Goal: Transaction & Acquisition: Purchase product/service

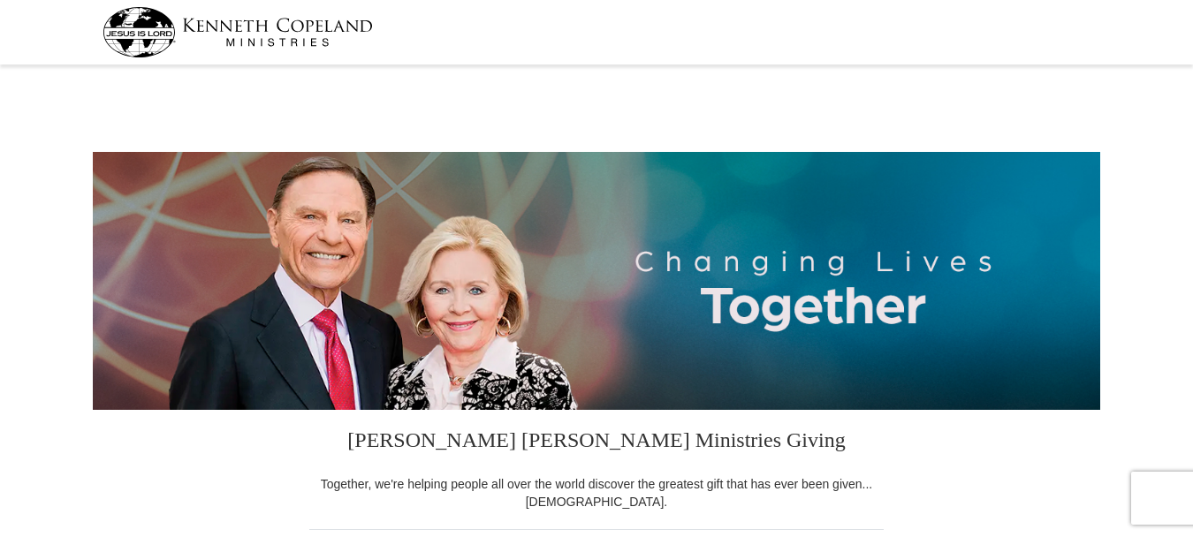
select select "MI"
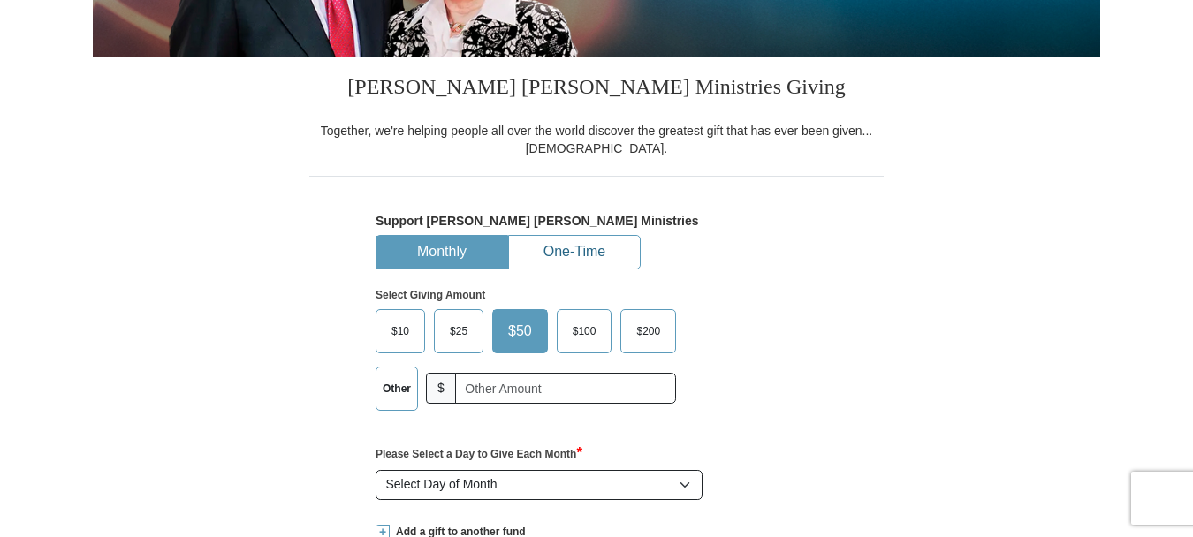
click at [573, 254] on button "One-Time" at bounding box center [574, 252] width 131 height 33
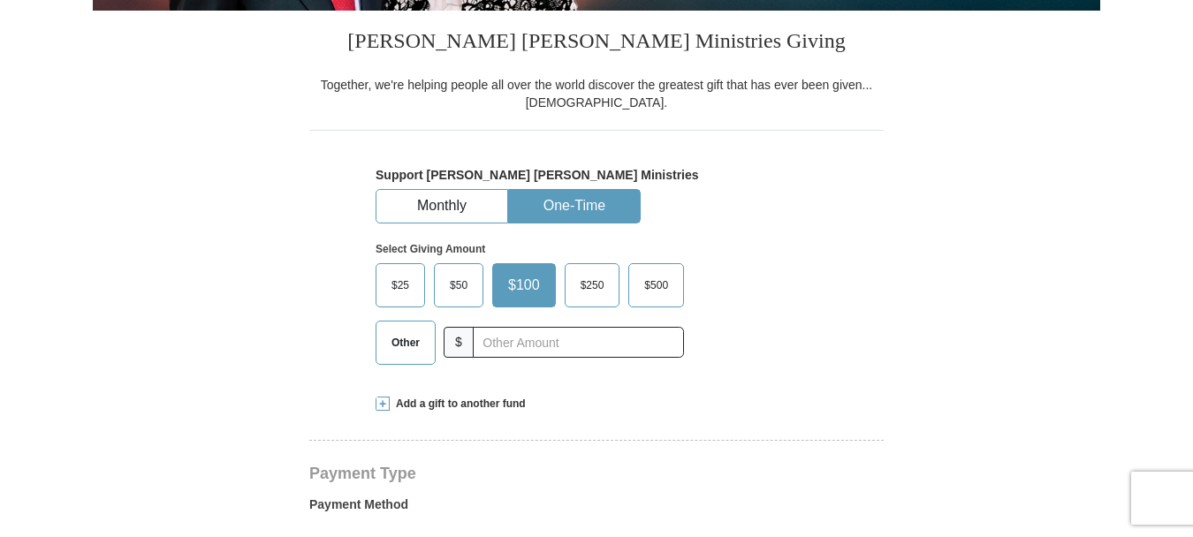
scroll to position [442, 0]
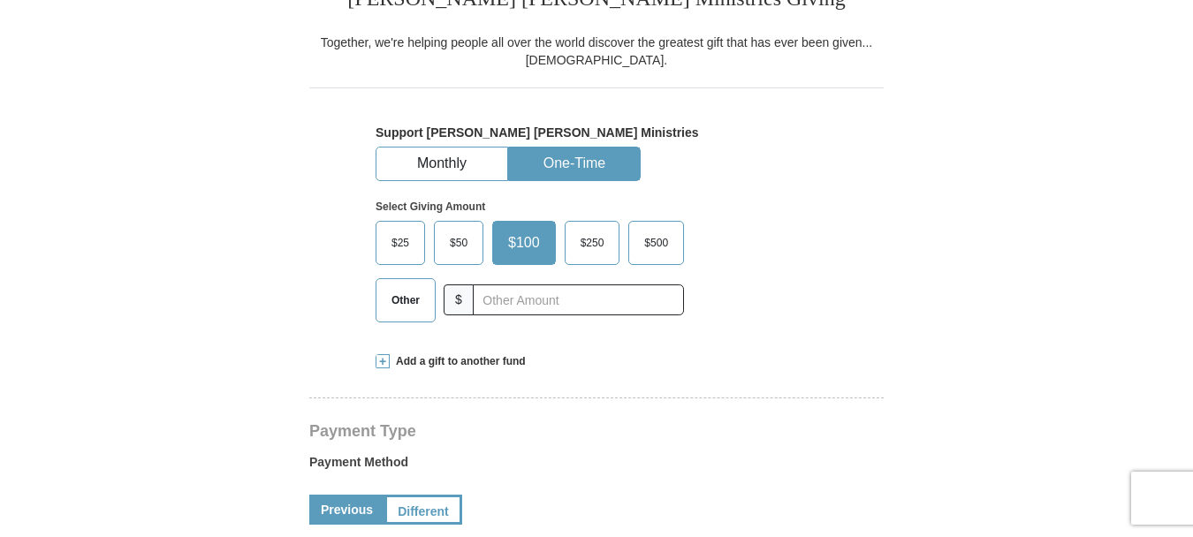
click at [415, 302] on span "Other" at bounding box center [406, 300] width 46 height 27
click at [0, 0] on input "Other" at bounding box center [0, 0] width 0 height 0
click at [484, 359] on span "Add a gift to another fund" at bounding box center [458, 361] width 136 height 15
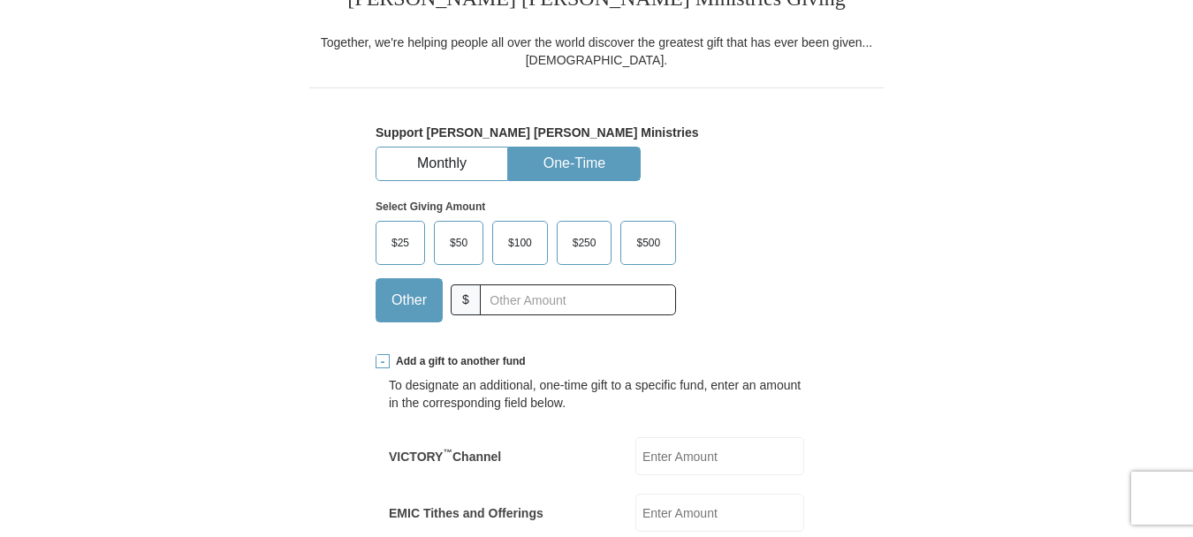
click at [377, 361] on span at bounding box center [383, 361] width 14 height 14
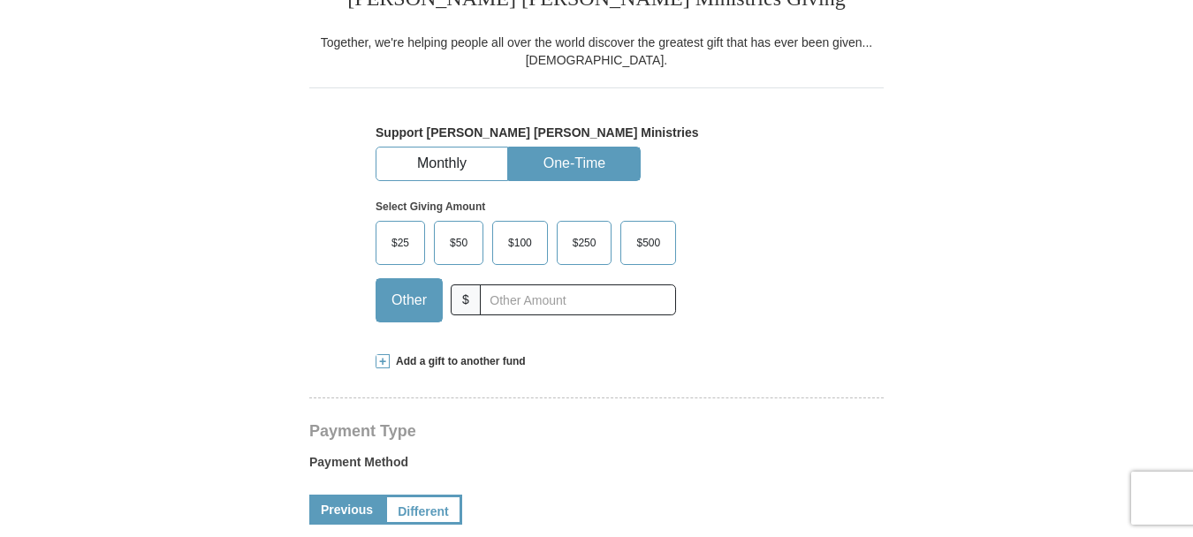
click at [379, 360] on span at bounding box center [383, 361] width 14 height 14
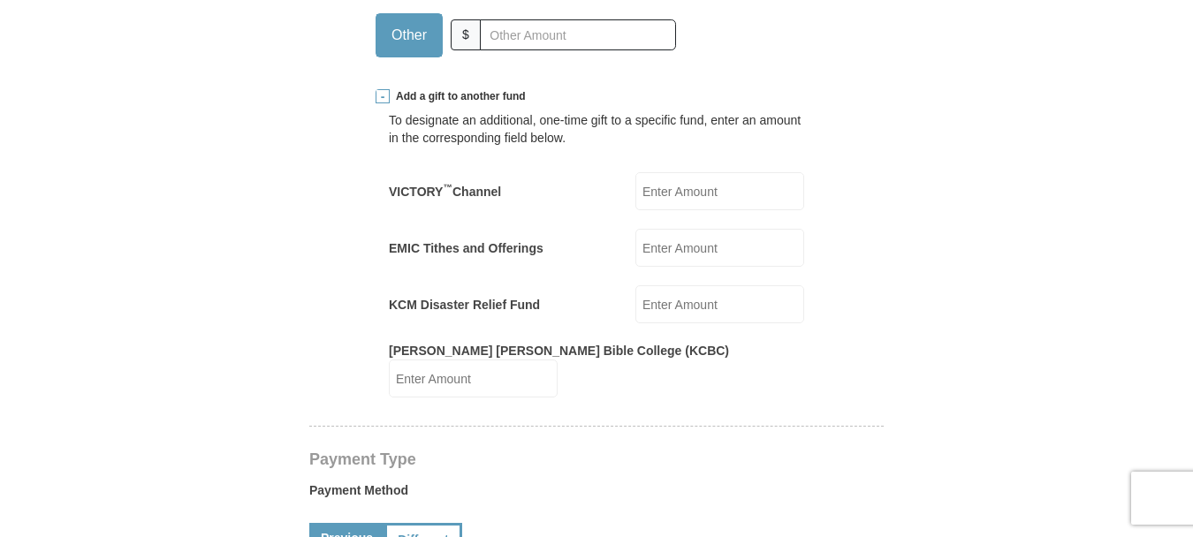
scroll to position [619, 0]
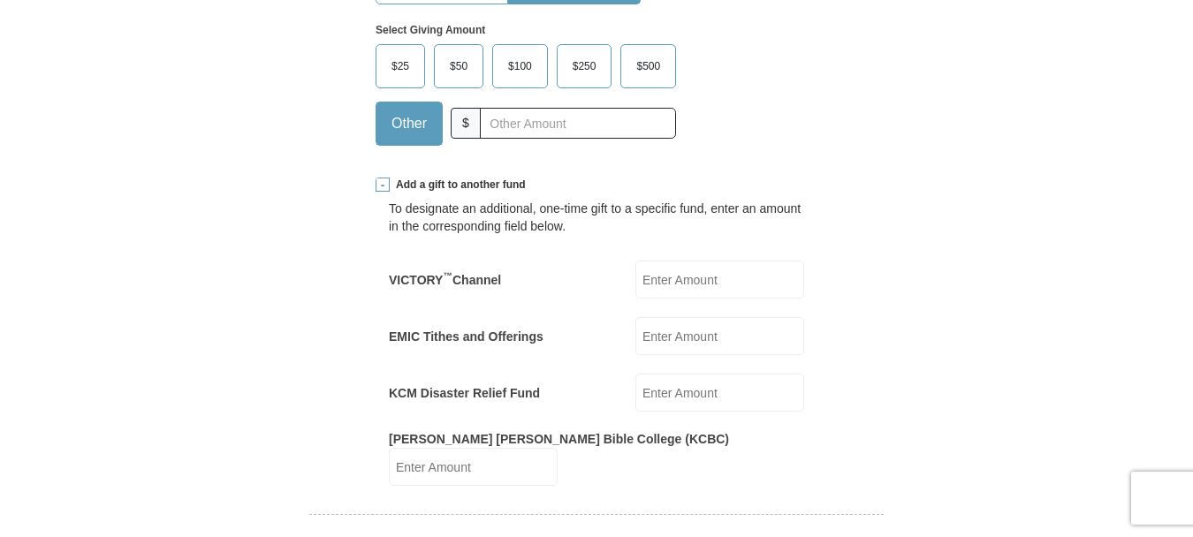
click at [702, 341] on input "EMIC Tithes and Offerings" at bounding box center [719, 336] width 169 height 38
type input "35.00"
click at [693, 285] on input "VICTORY ™ Channel" at bounding box center [719, 280] width 169 height 38
type input "100.00"
click at [702, 332] on input "35.00" at bounding box center [719, 336] width 169 height 38
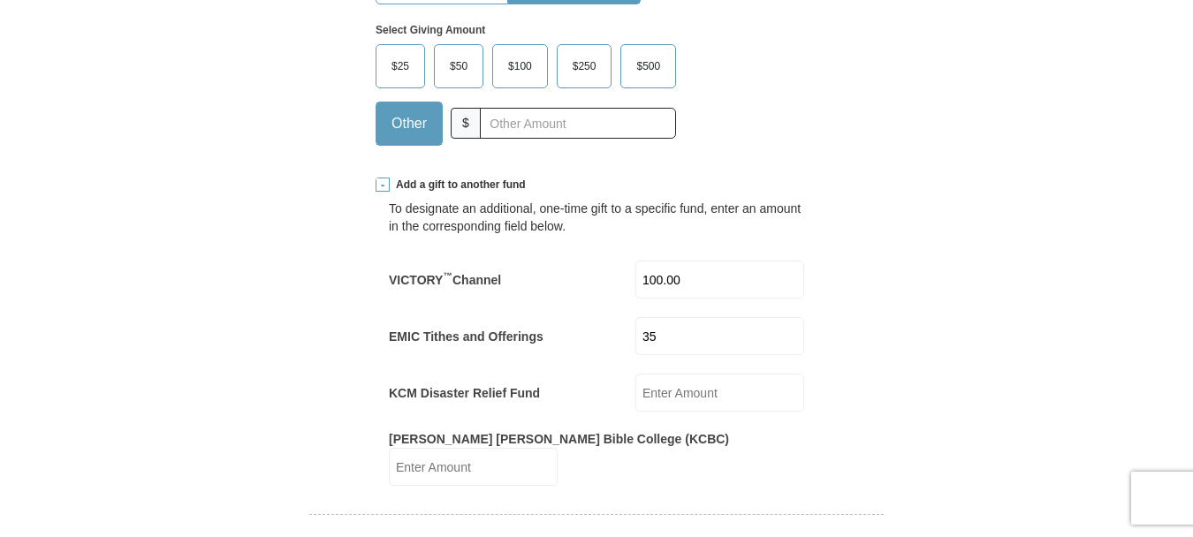
type input "3"
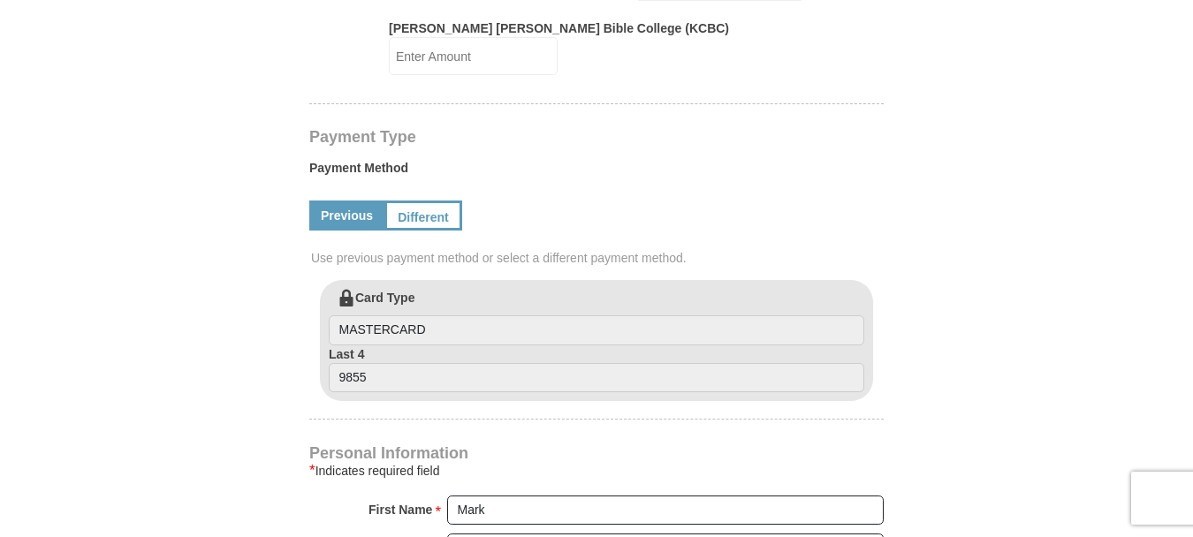
scroll to position [1060, 0]
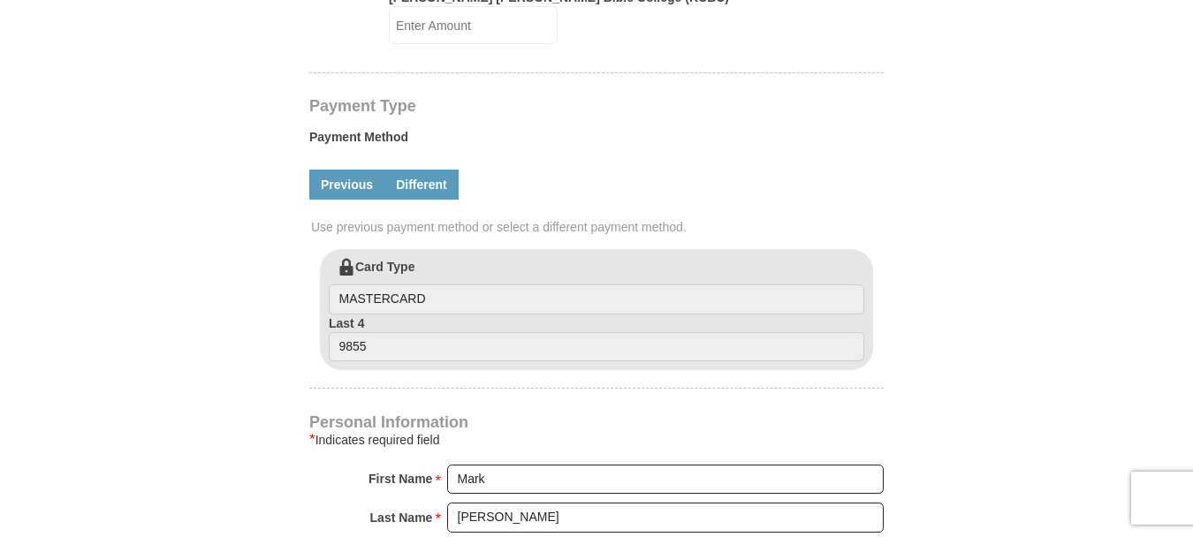
click at [441, 170] on link "Different" at bounding box center [421, 185] width 74 height 30
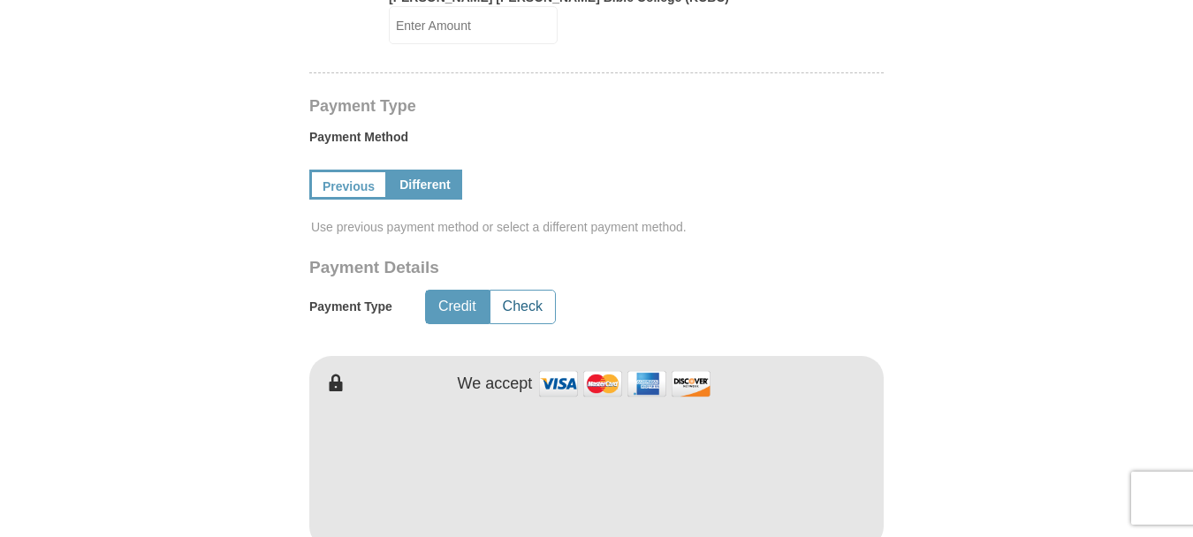
click at [524, 294] on button "Check" at bounding box center [522, 307] width 65 height 33
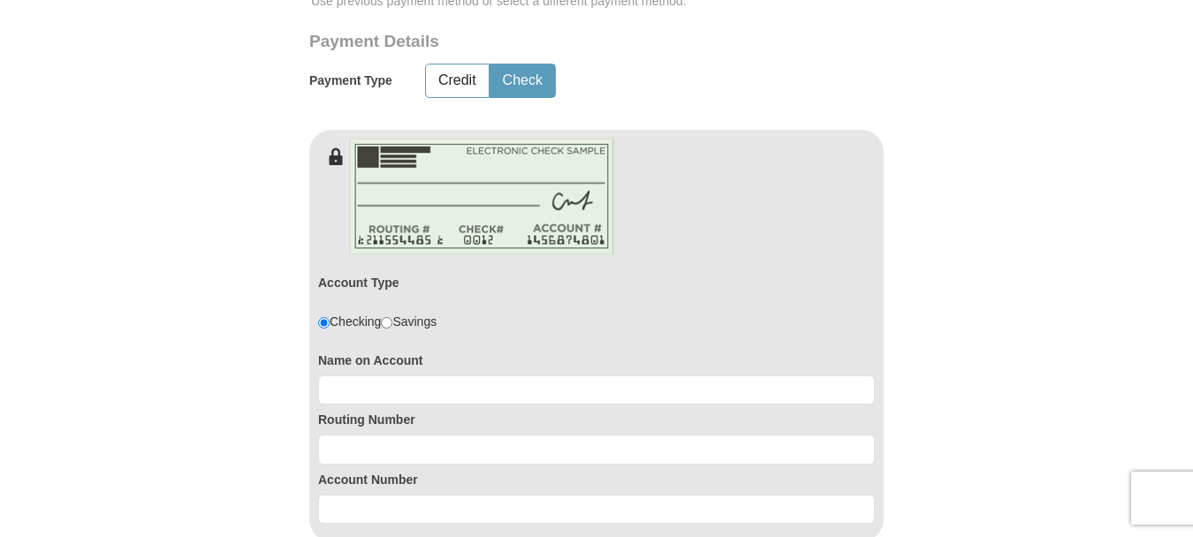
scroll to position [1325, 0]
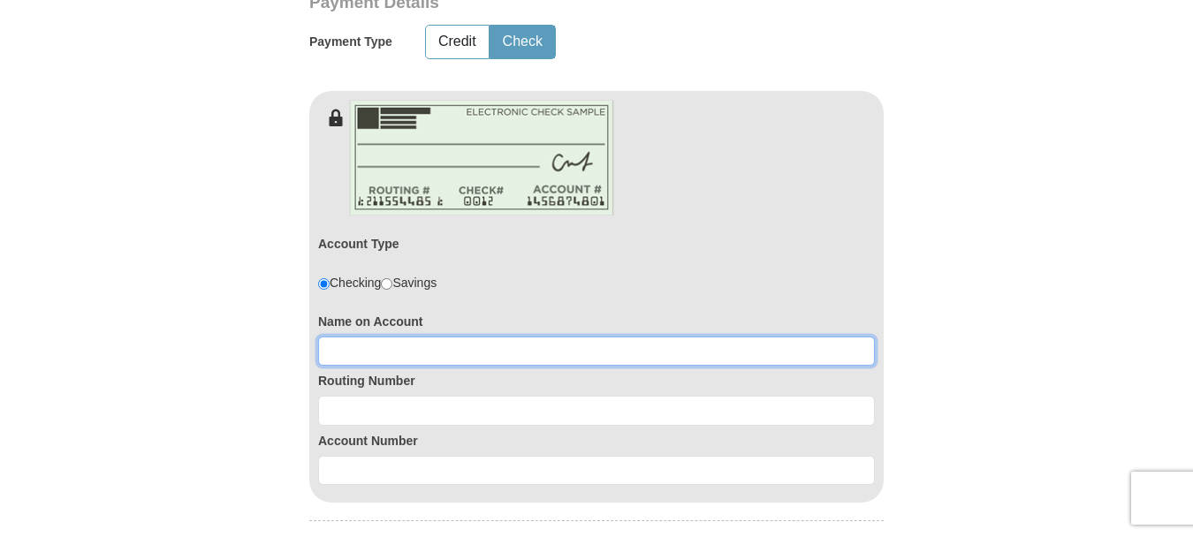
click at [445, 338] on input at bounding box center [596, 352] width 557 height 30
type input "m"
type input "Mark & [PERSON_NAME]"
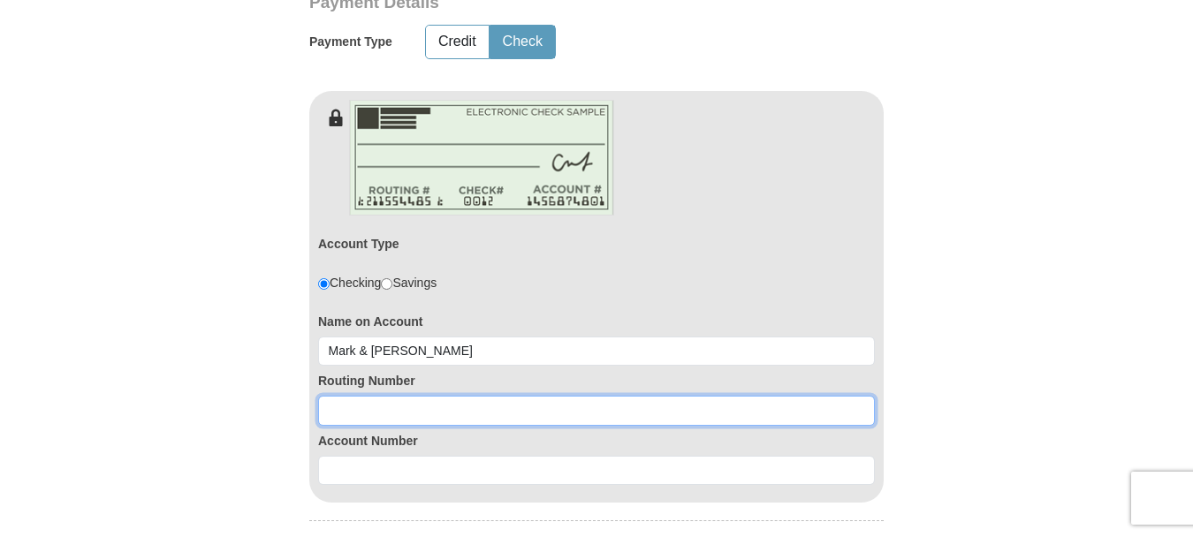
click at [414, 396] on input at bounding box center [596, 411] width 557 height 30
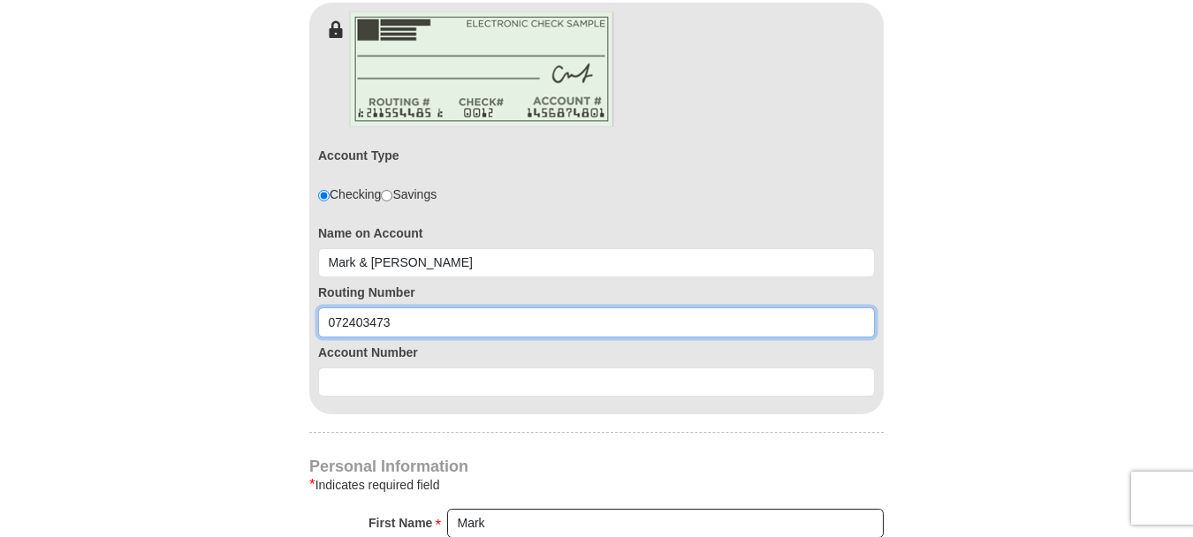
type input "072403473"
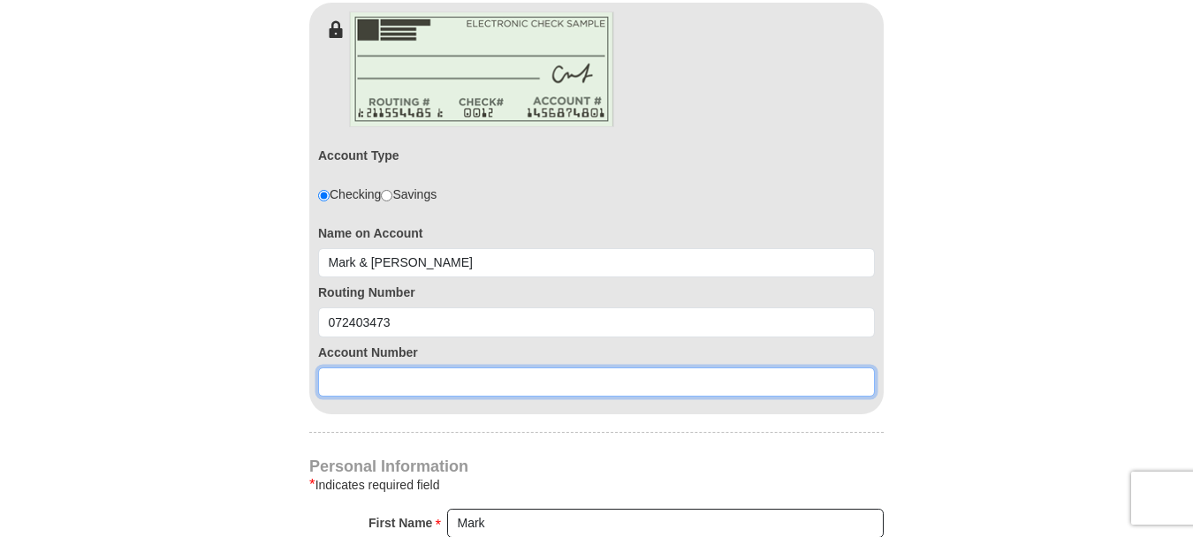
click at [459, 368] on input at bounding box center [596, 383] width 557 height 30
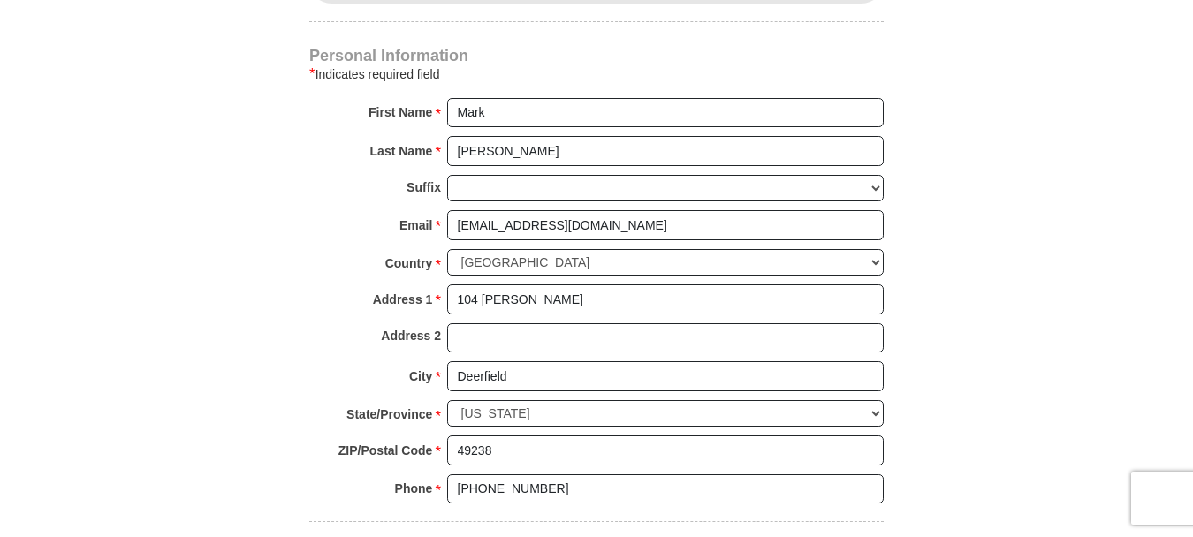
scroll to position [1856, 0]
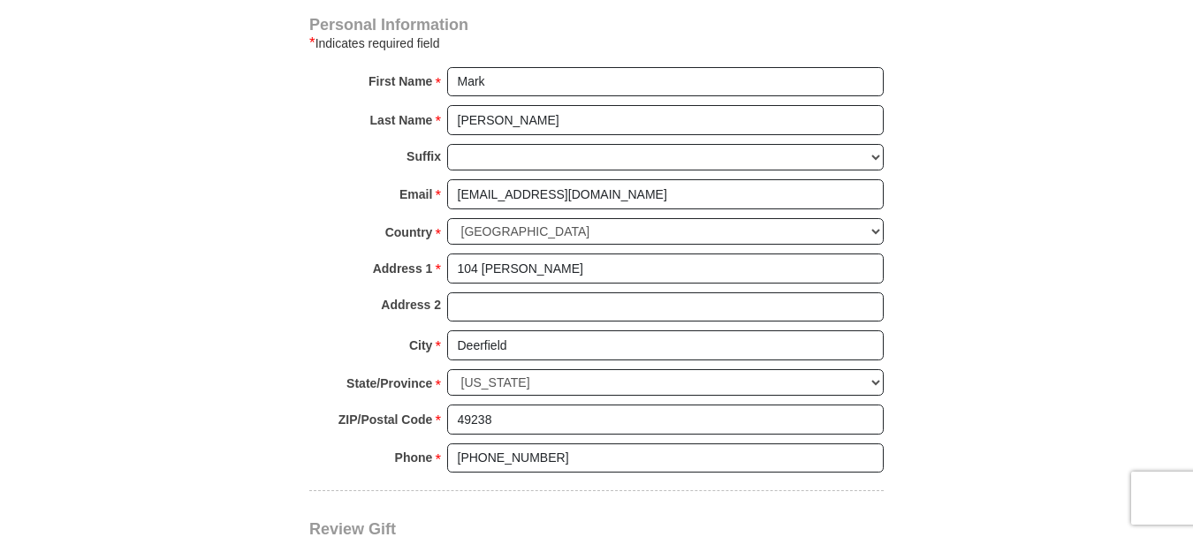
type input "02369745460"
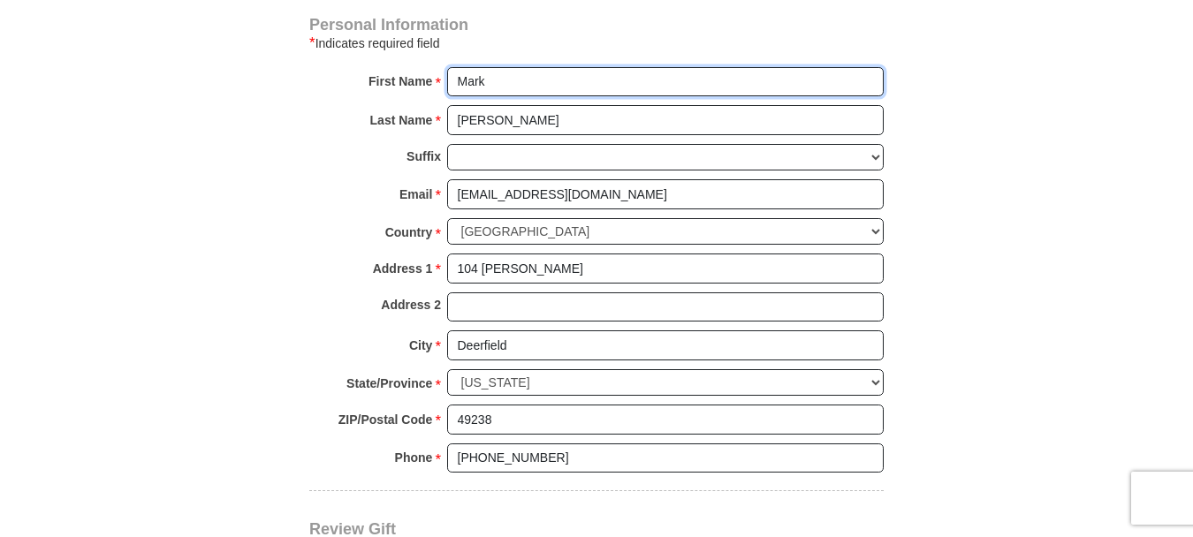
click at [508, 67] on input "Mark" at bounding box center [665, 82] width 437 height 30
click at [568, 67] on input "Mark" at bounding box center [665, 82] width 437 height 30
type input "Mark and [PERSON_NAME]"
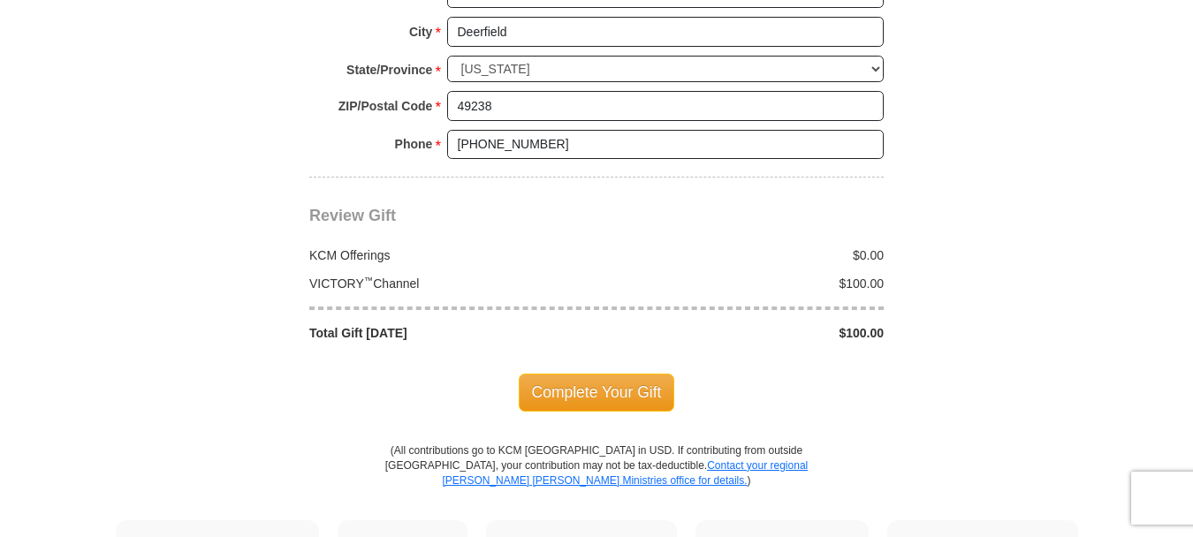
scroll to position [2209, 0]
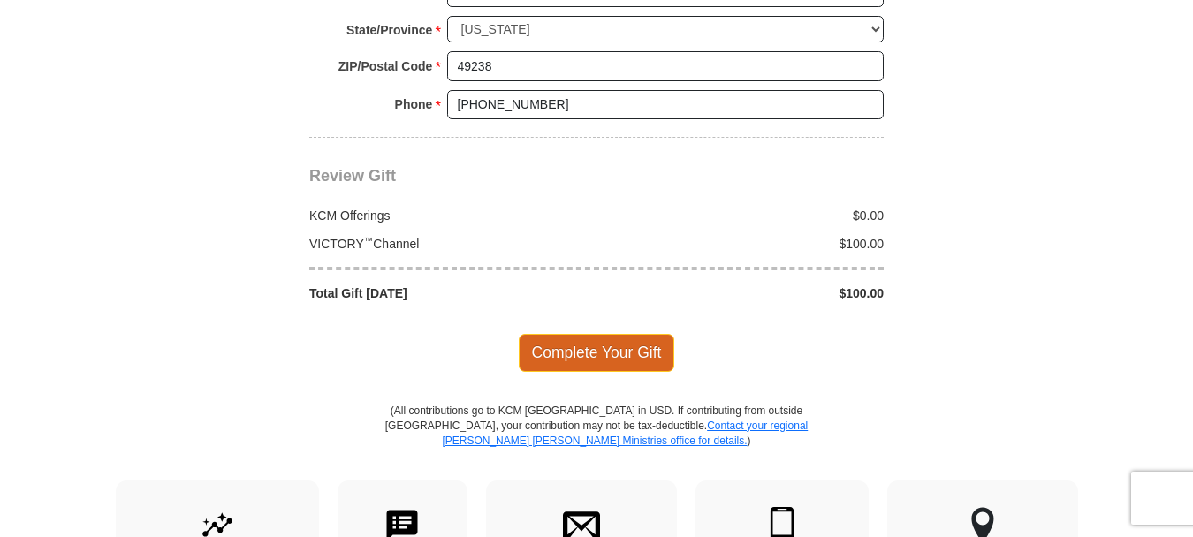
click at [592, 341] on span "Complete Your Gift" at bounding box center [597, 352] width 156 height 37
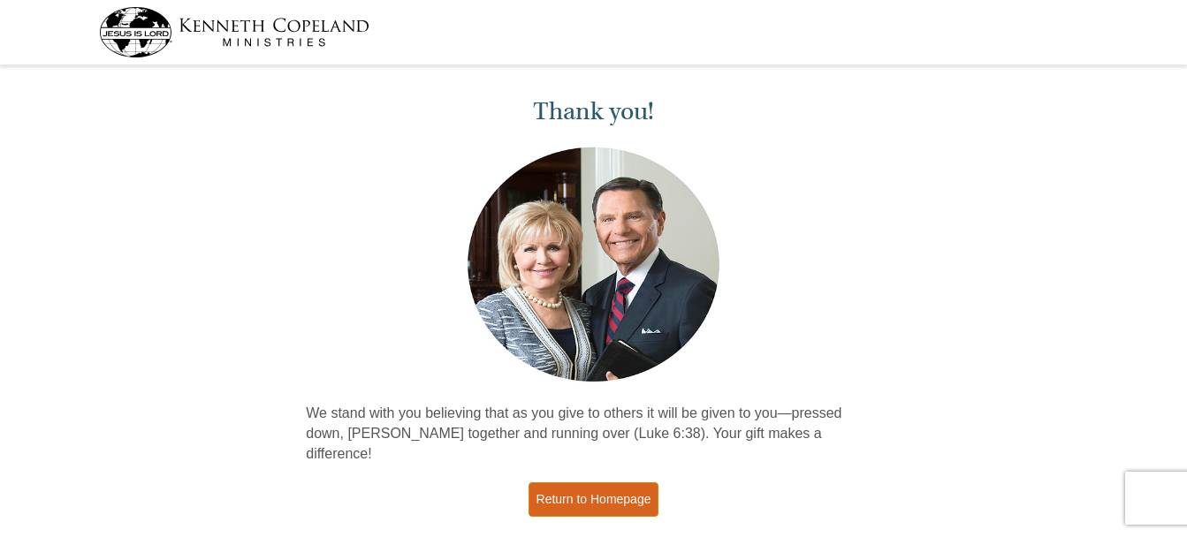
click at [601, 482] on link "Return to Homepage" at bounding box center [593, 499] width 131 height 34
